Goal: Task Accomplishment & Management: Use online tool/utility

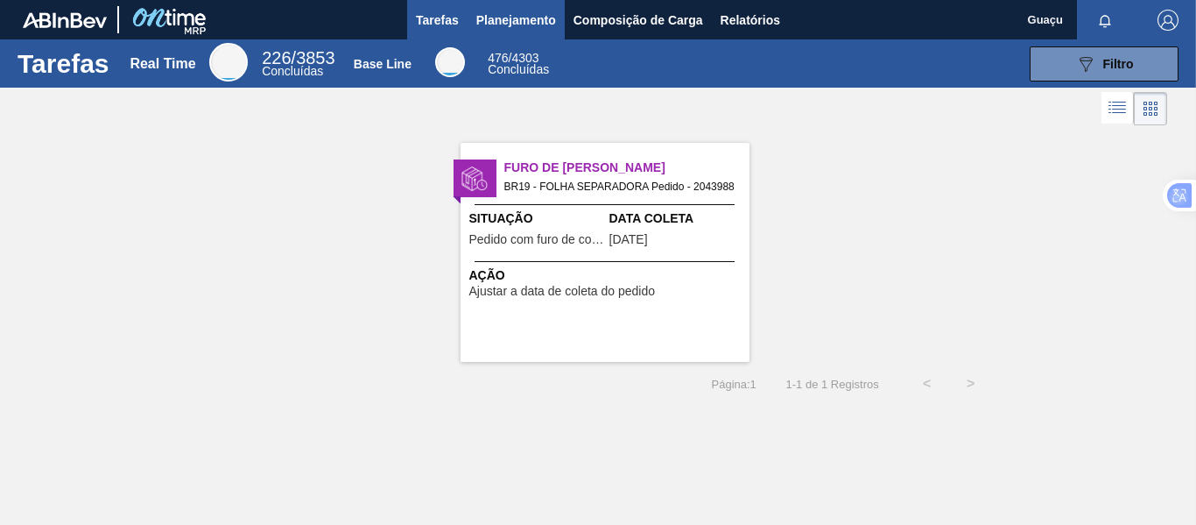
click at [506, 16] on span "Planejamento" at bounding box center [516, 20] width 80 height 21
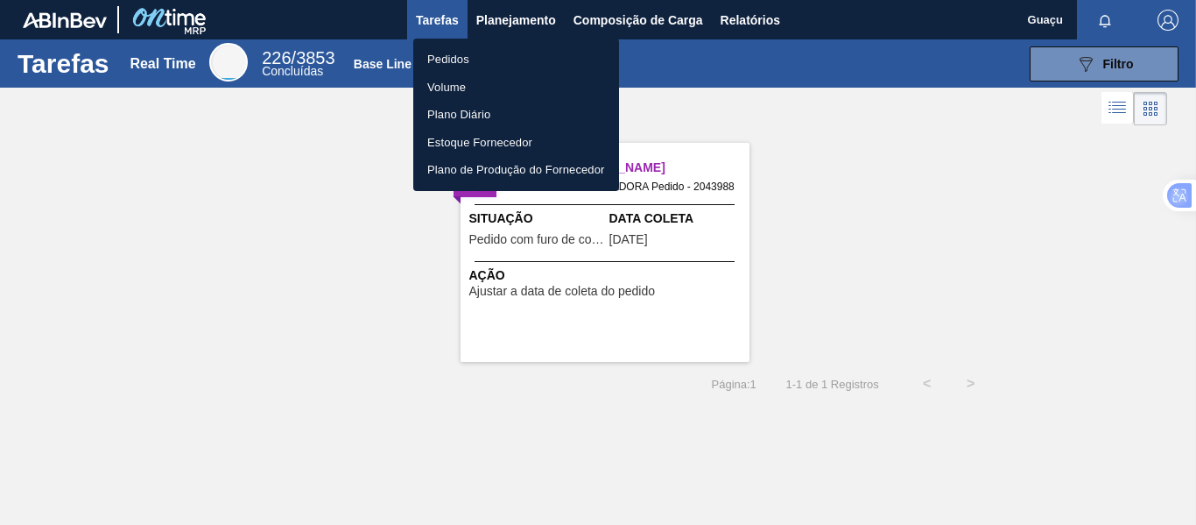
click at [469, 64] on li "Pedidos" at bounding box center [516, 60] width 206 height 28
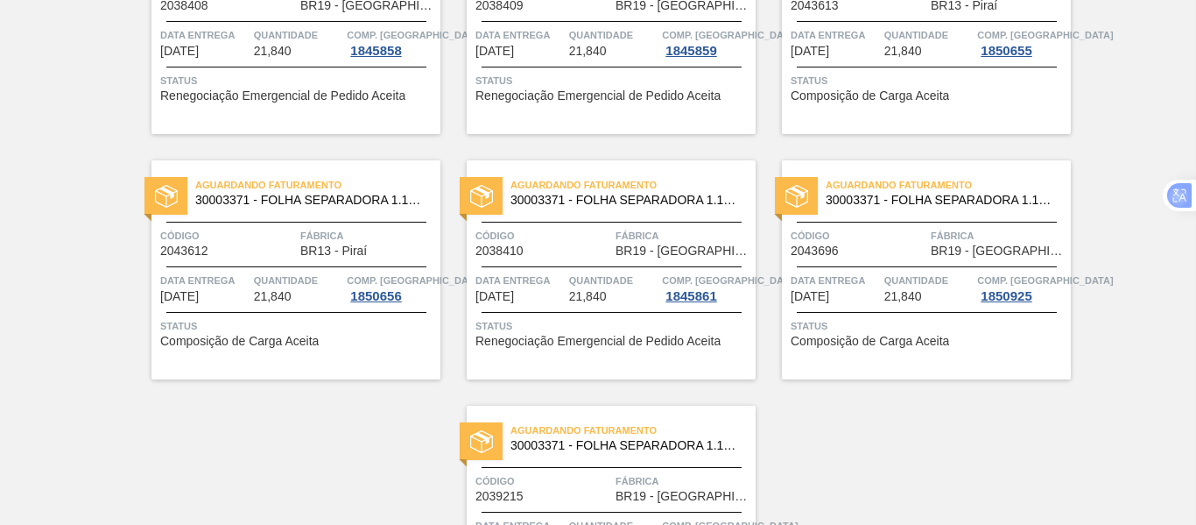
scroll to position [1391, 0]
